Goal: Navigation & Orientation: Find specific page/section

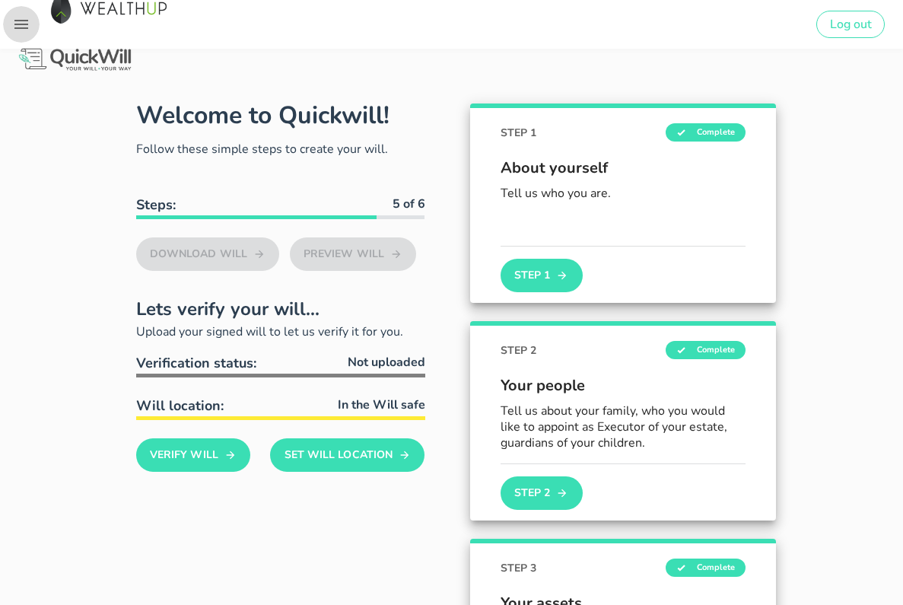
click at [25, 23] on icon "button" at bounding box center [21, 24] width 18 height 18
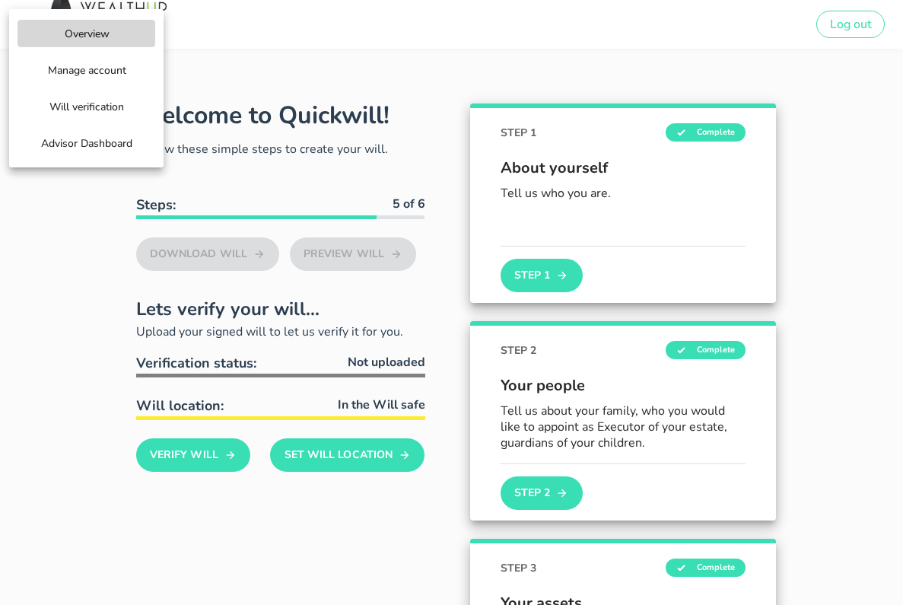
click at [81, 148] on span "Advisor Dashboard" at bounding box center [86, 143] width 92 height 14
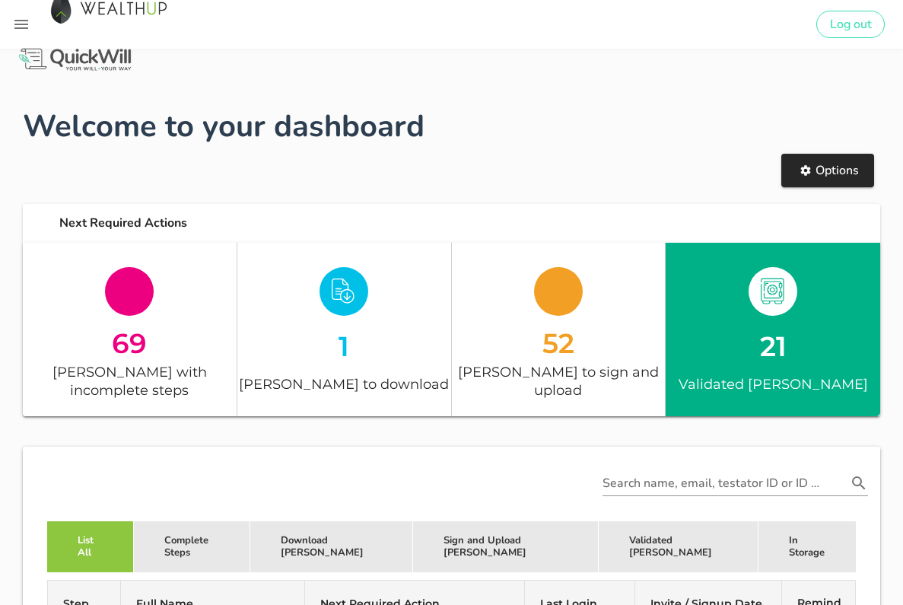
scroll to position [100, 0]
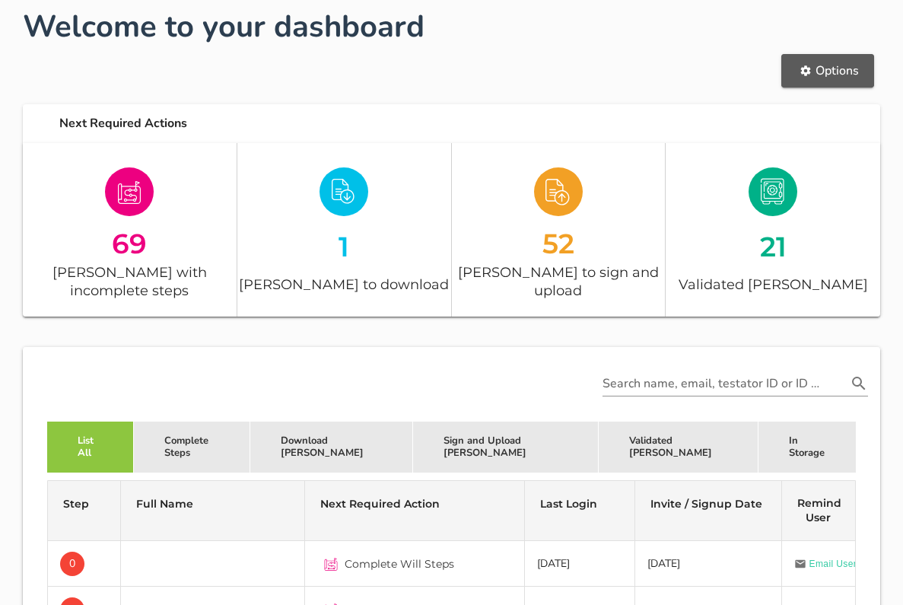
click at [830, 62] on span "Options" at bounding box center [828, 70] width 62 height 17
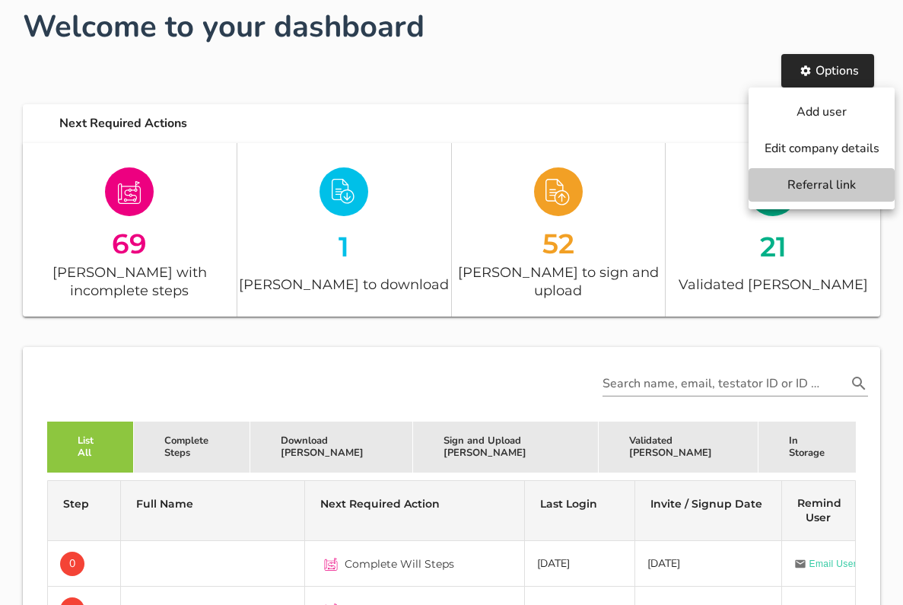
click at [821, 179] on span "Referral link" at bounding box center [822, 185] width 116 height 17
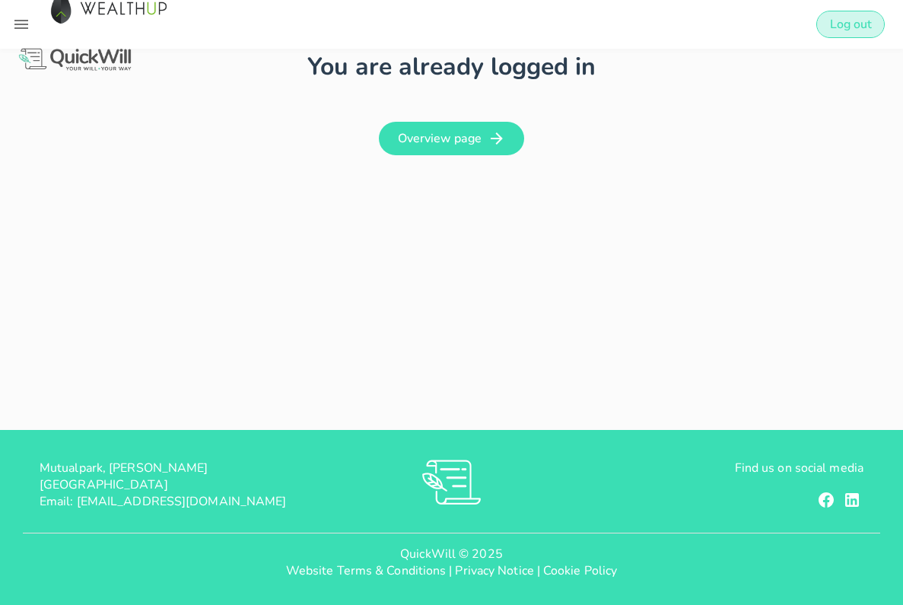
click at [852, 35] on button "Log out" at bounding box center [850, 24] width 68 height 27
